Goal: Find specific page/section: Find specific page/section

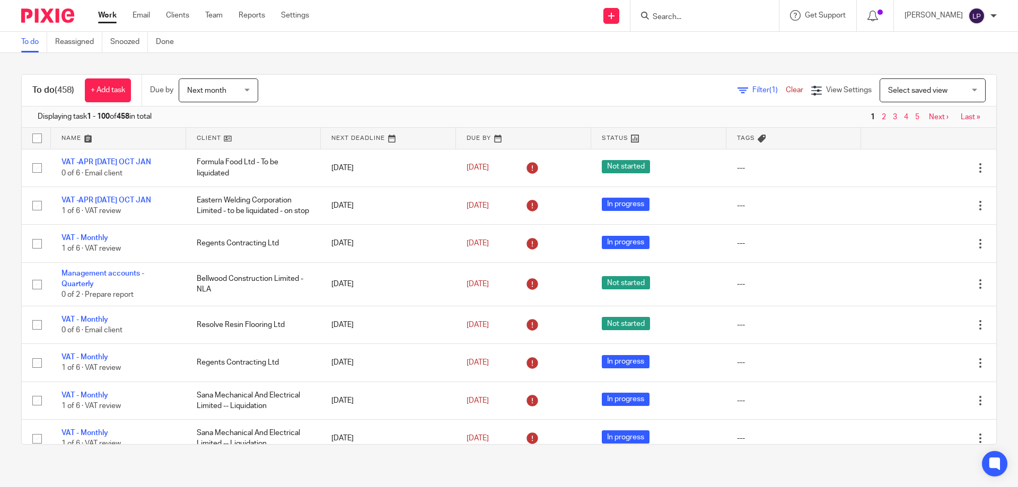
click at [722, 14] on input "Search" at bounding box center [699, 18] width 95 height 10
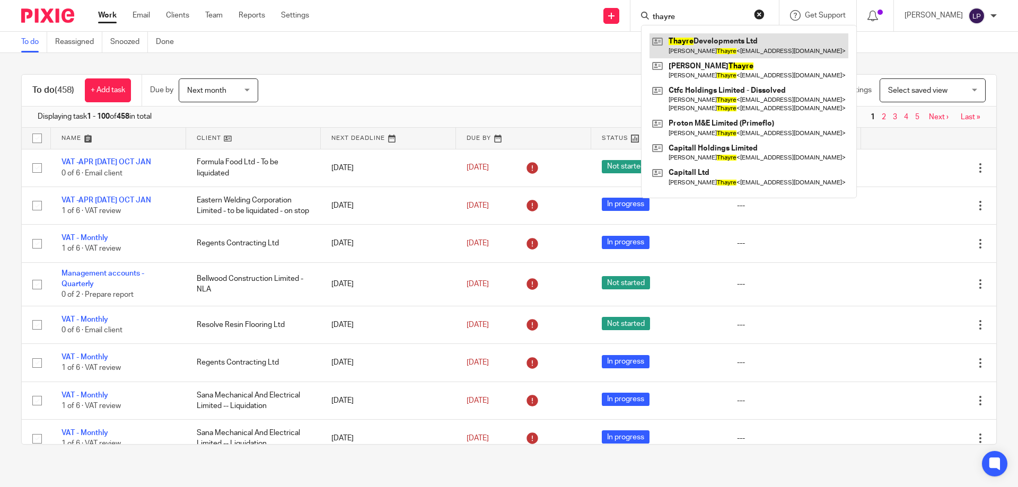
type input "thayre"
click at [772, 44] on link at bounding box center [748, 45] width 199 height 24
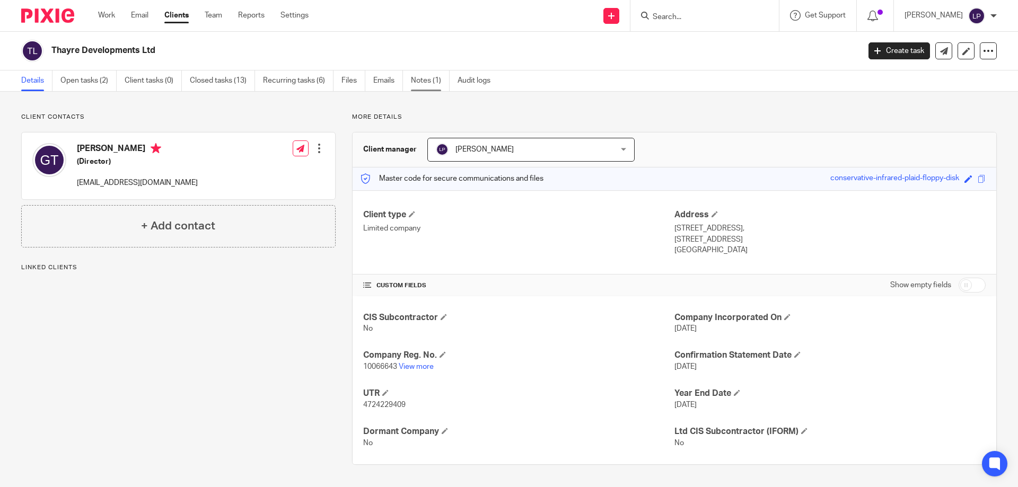
click at [424, 81] on link "Notes (1)" at bounding box center [430, 81] width 39 height 21
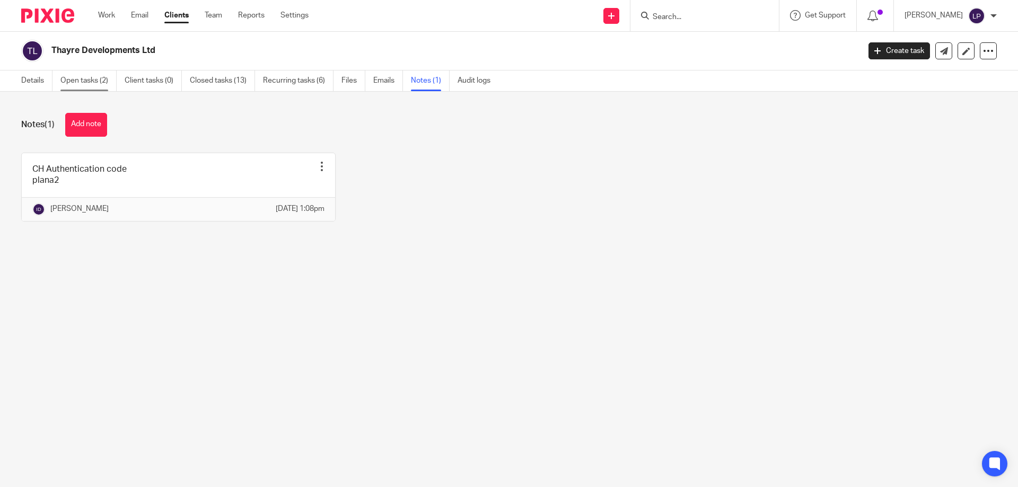
click at [98, 82] on link "Open tasks (2)" at bounding box center [88, 81] width 56 height 21
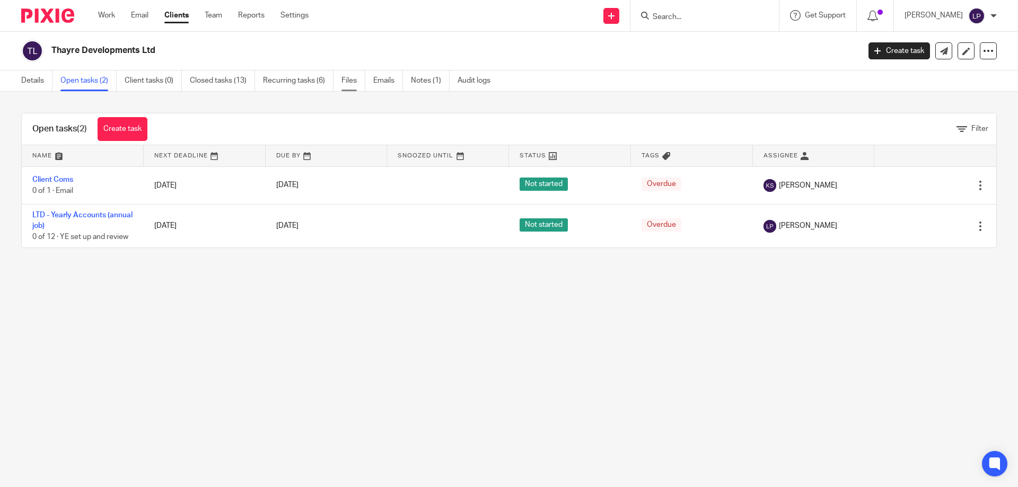
click at [355, 80] on link "Files" at bounding box center [353, 81] width 24 height 21
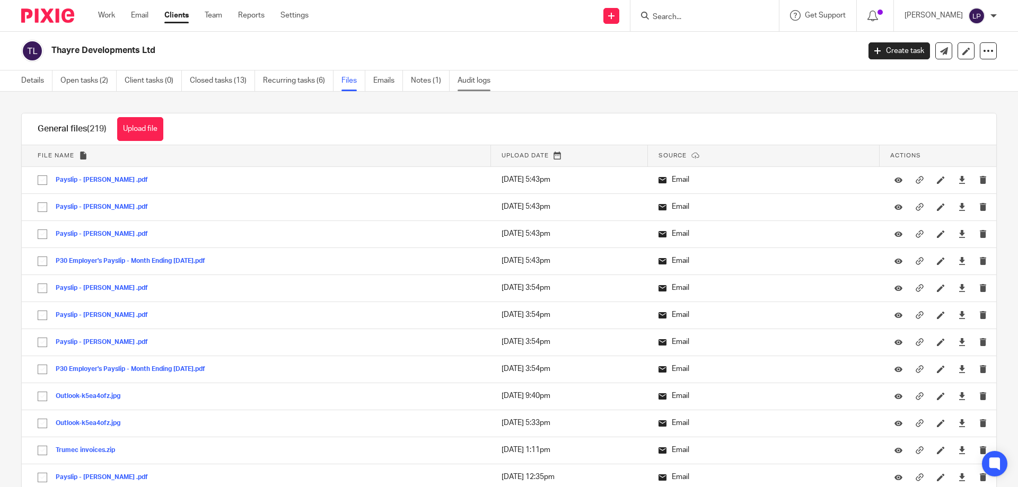
click at [475, 81] on link "Audit logs" at bounding box center [478, 81] width 41 height 21
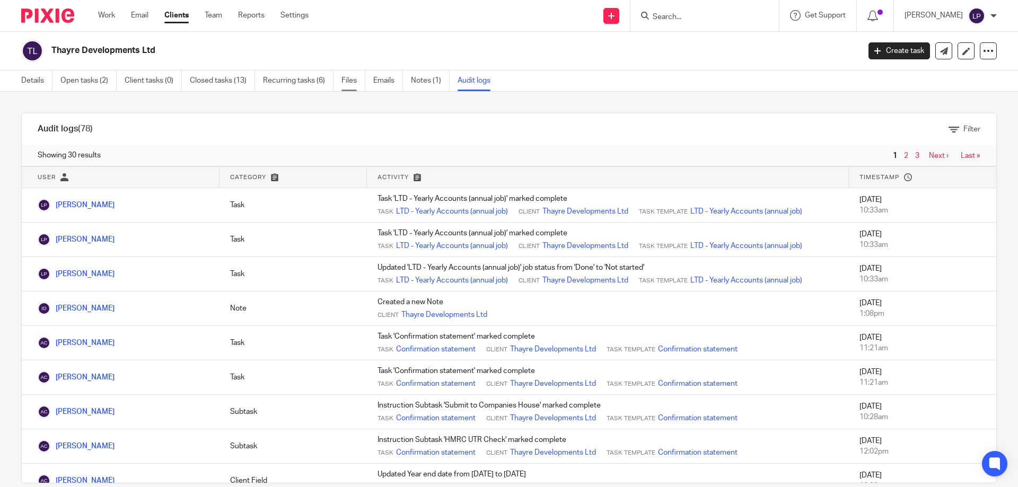
click at [344, 83] on link "Files" at bounding box center [353, 81] width 24 height 21
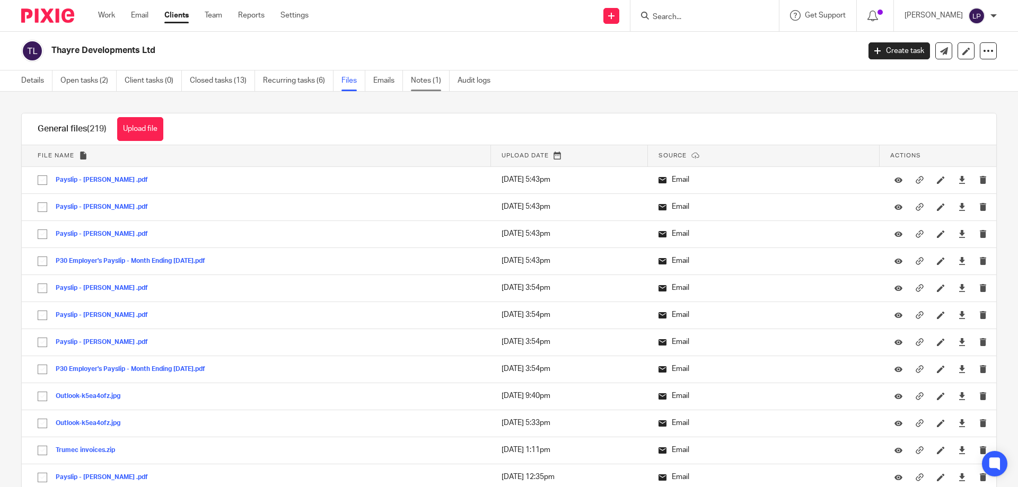
click at [416, 78] on link "Notes (1)" at bounding box center [430, 81] width 39 height 21
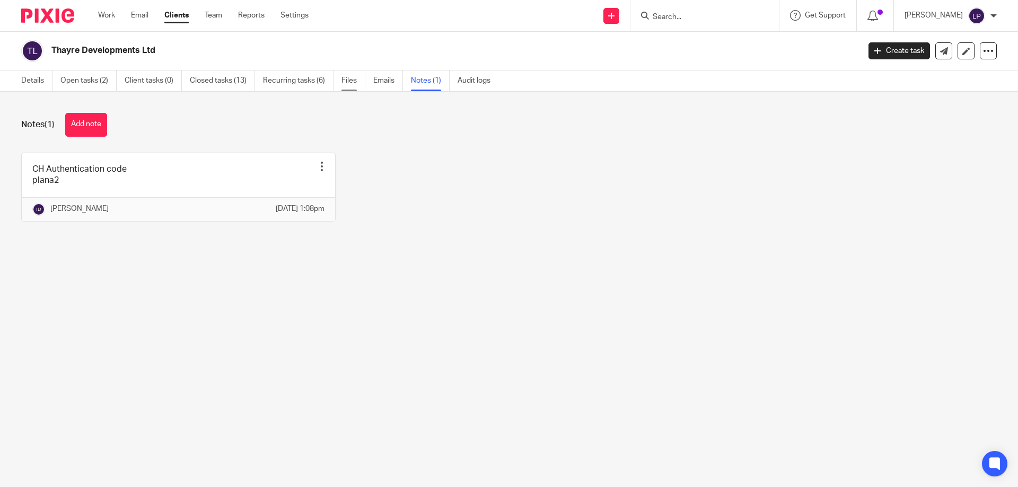
click at [353, 80] on link "Files" at bounding box center [353, 81] width 24 height 21
